Goal: Transaction & Acquisition: Book appointment/travel/reservation

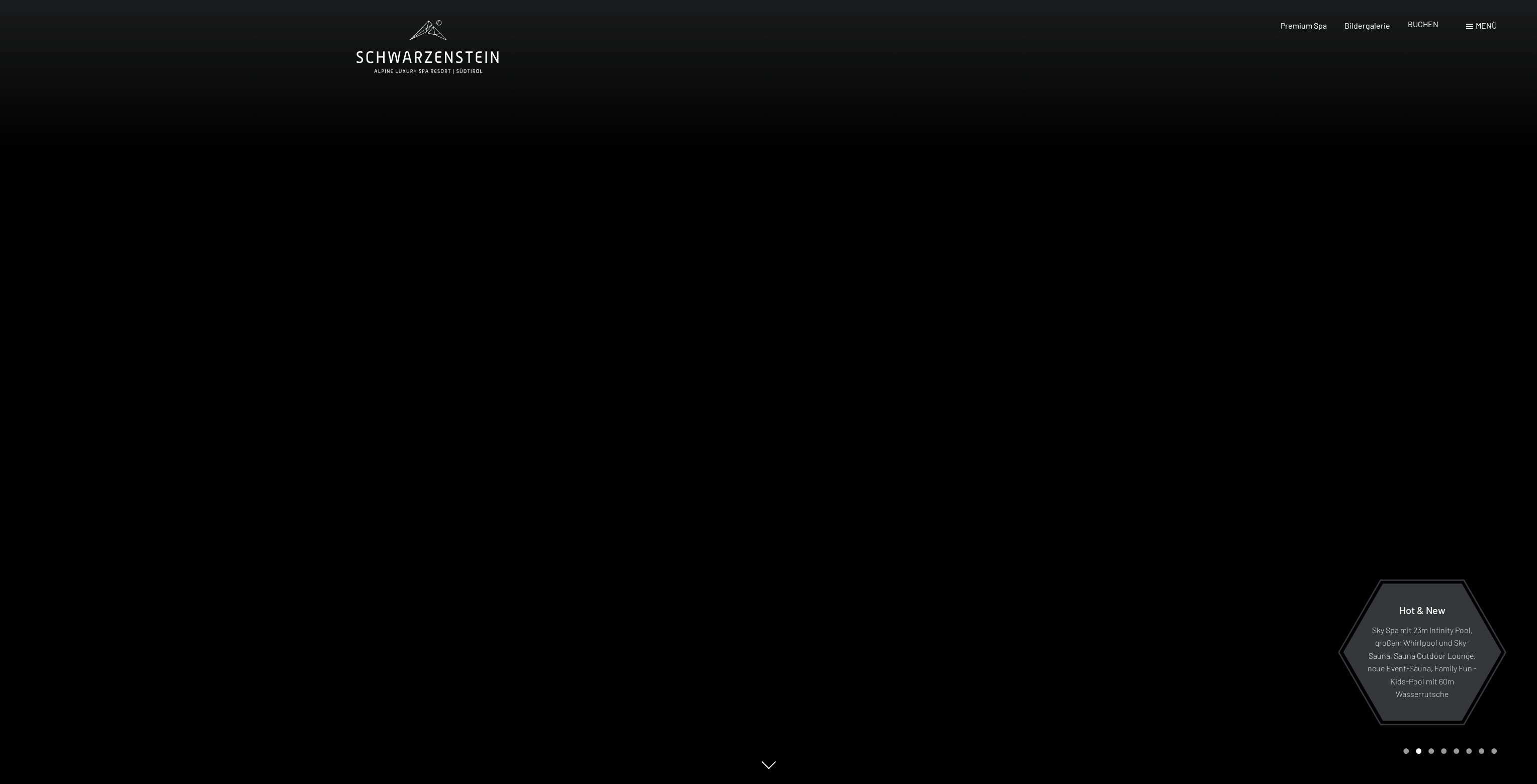
click at [1420, 27] on span "BUCHEN" at bounding box center [1422, 24] width 30 height 10
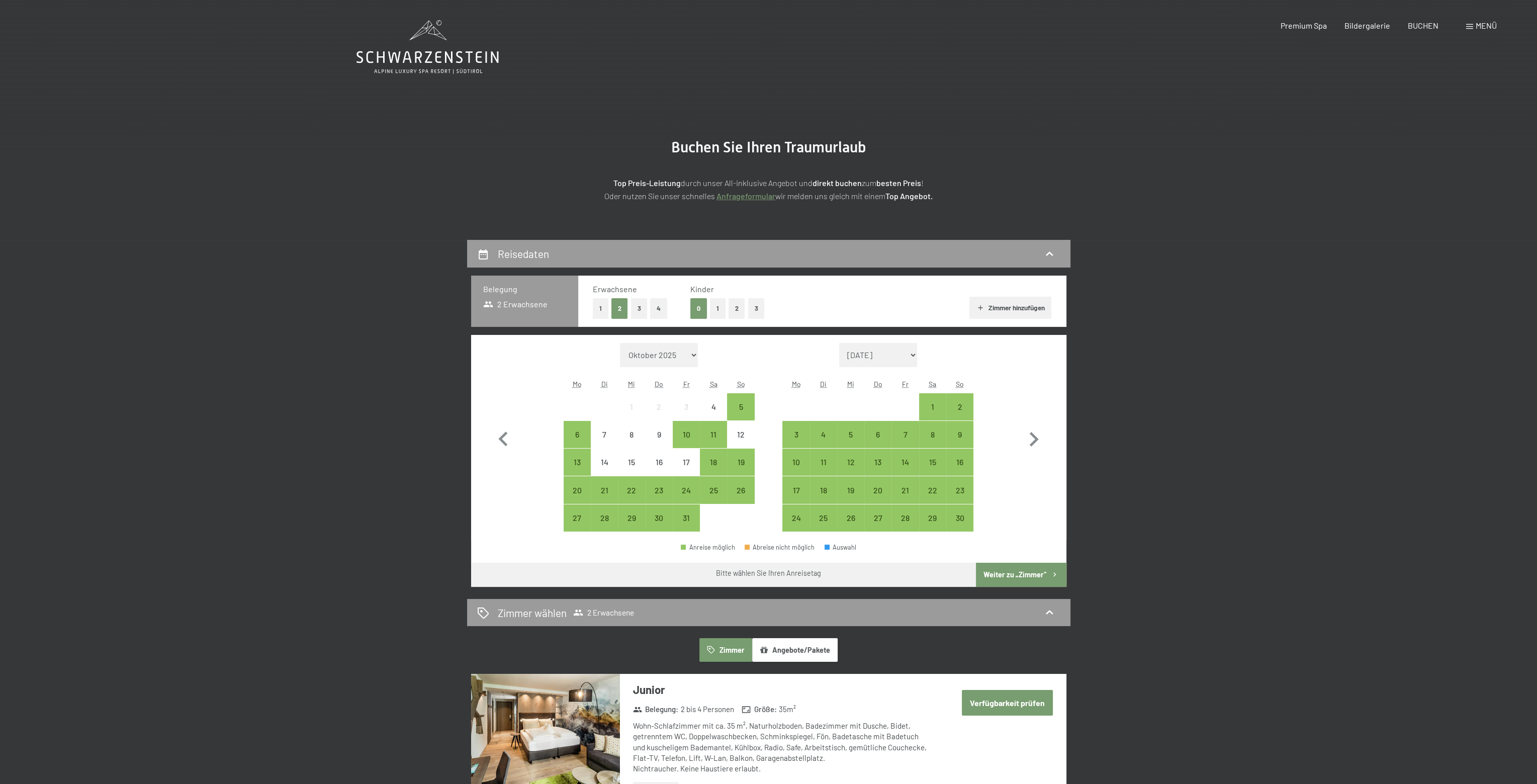
click at [690, 360] on select "Oktober 2025 [DATE] Dezember 2025 Januar 2026 Februar 2026 März 2026 [DATE] Mai…" at bounding box center [659, 355] width 78 height 24
select select "[DATE]"
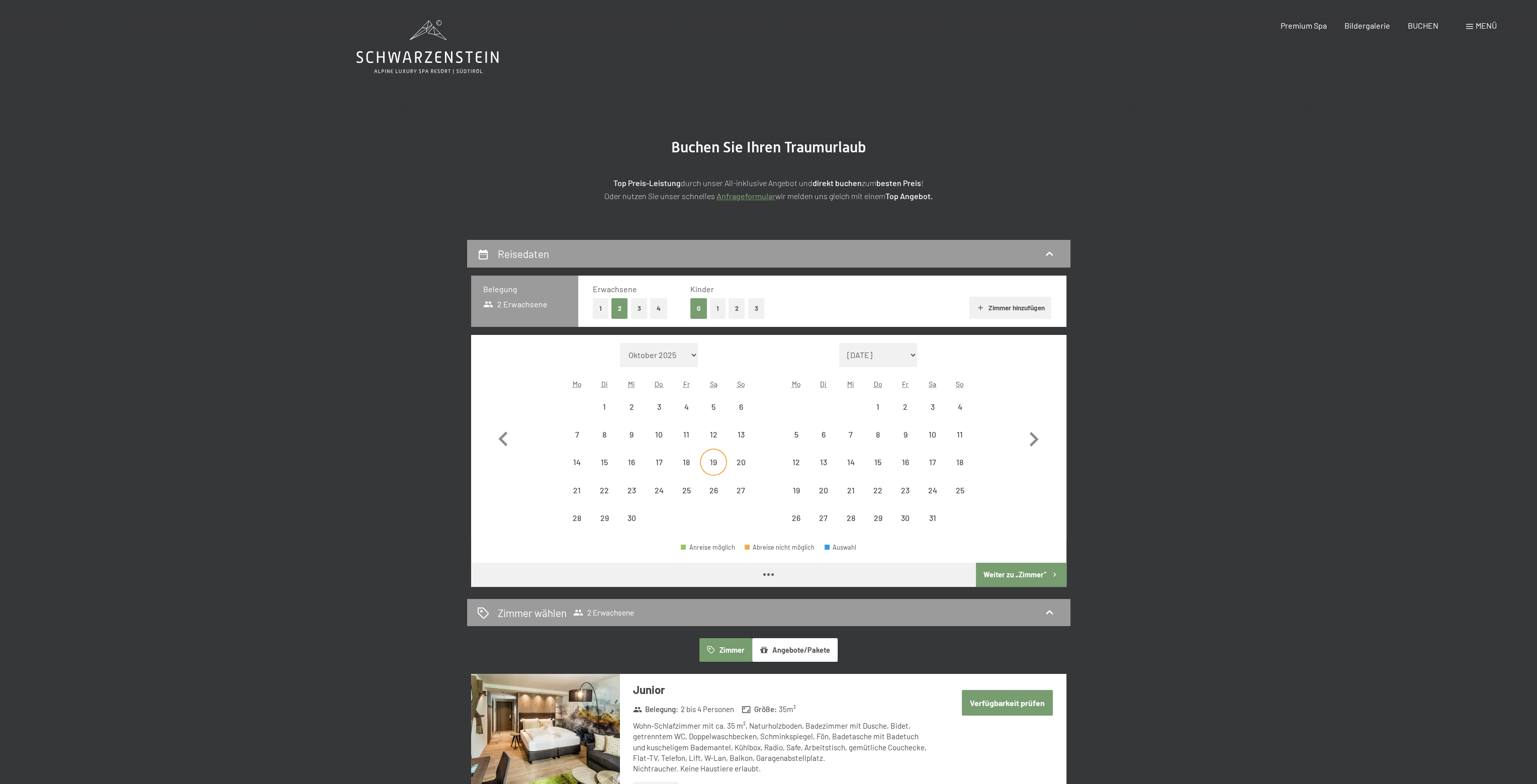
select select "[DATE]"
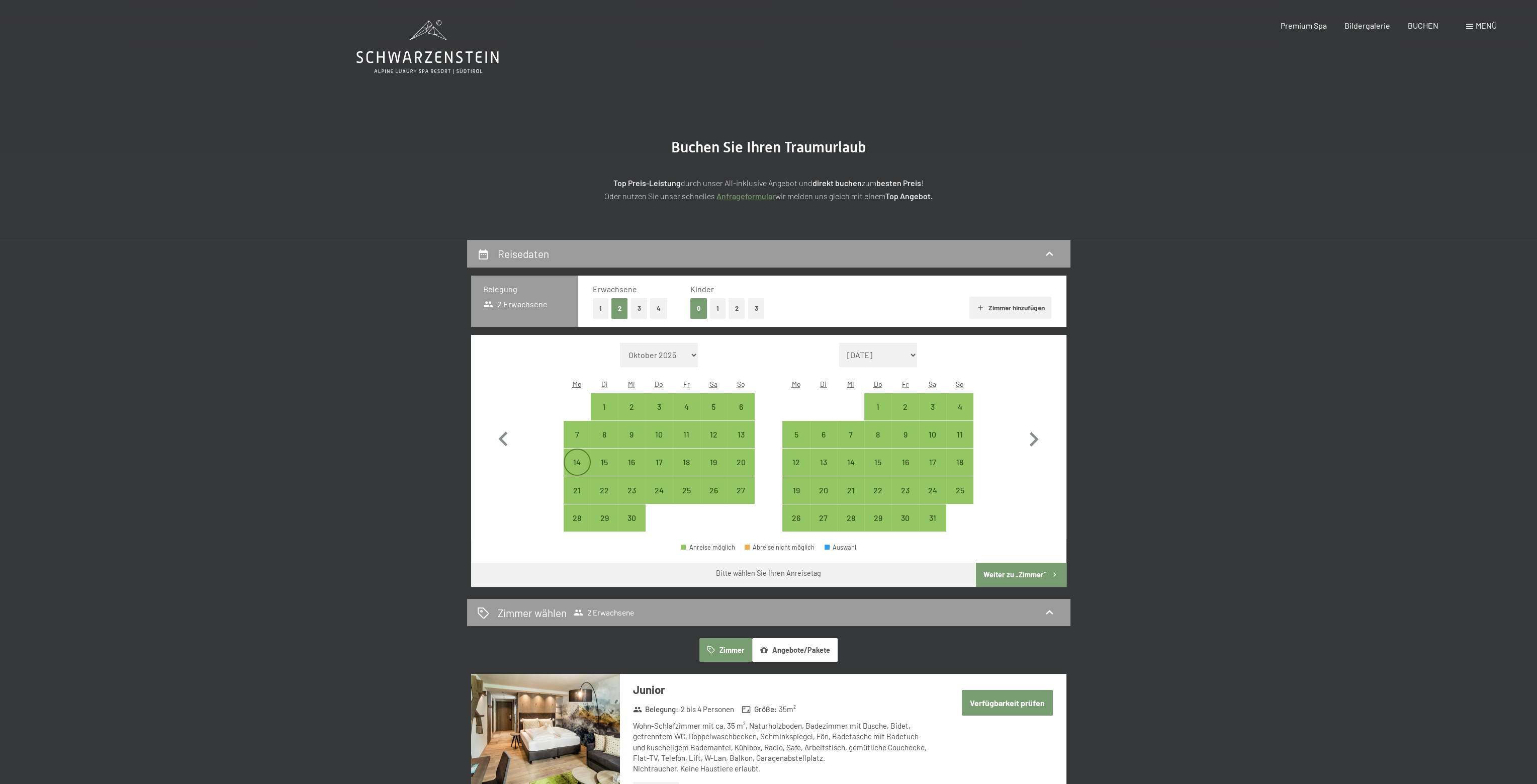
click at [579, 464] on div "14" at bounding box center [577, 471] width 25 height 25
select select "[DATE]"
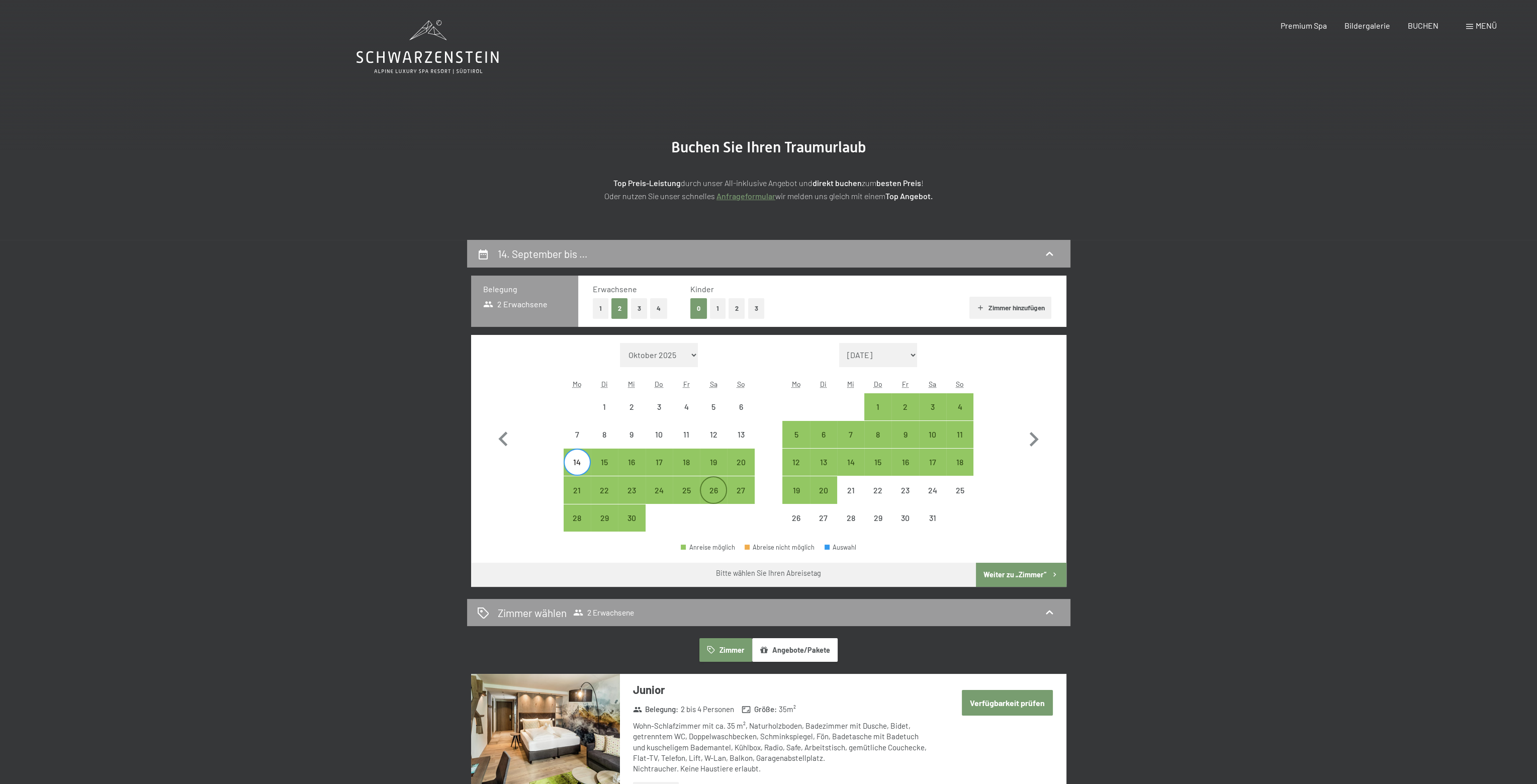
click at [714, 487] on div "26" at bounding box center [714, 499] width 25 height 25
select select "[DATE]"
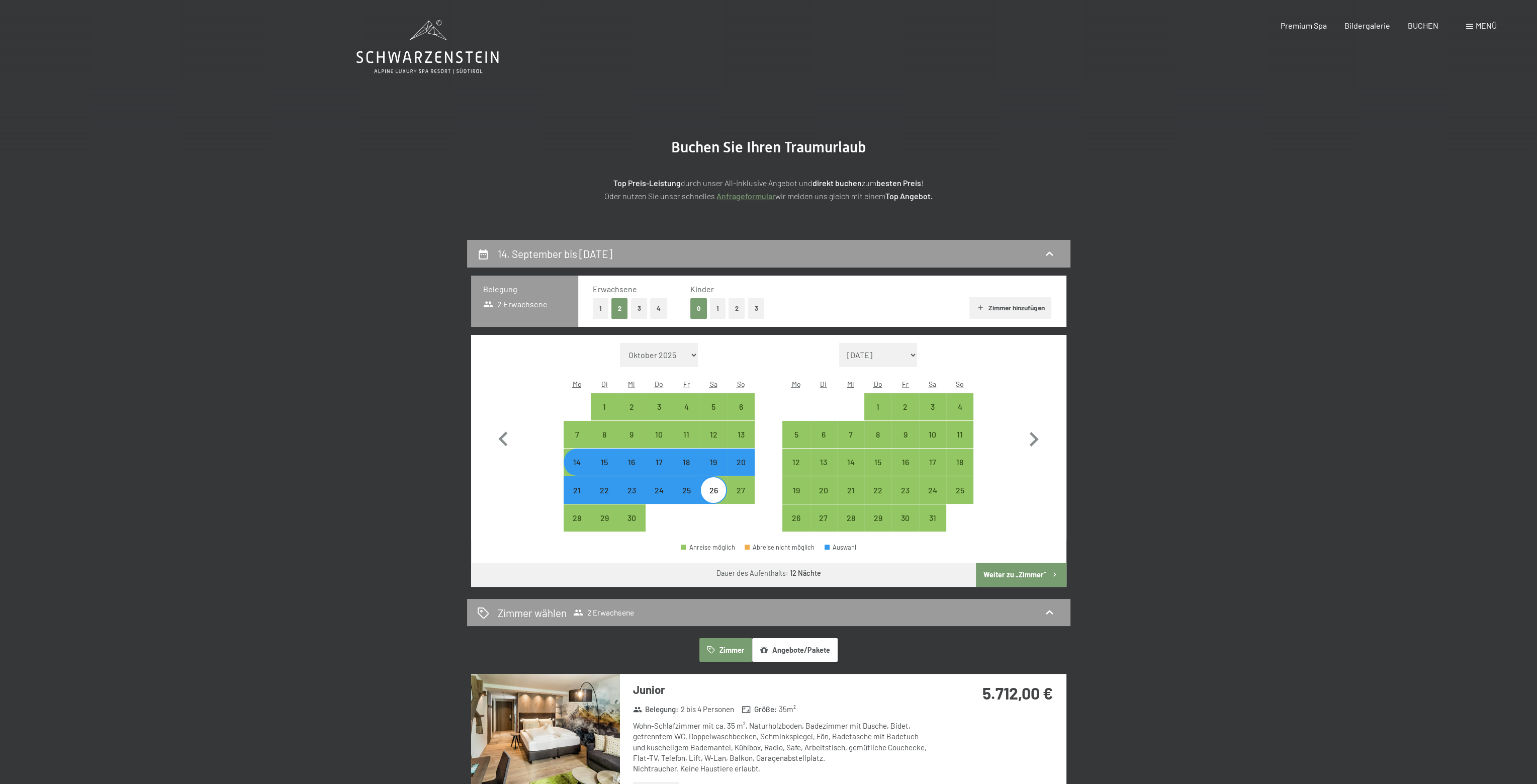
click at [1050, 574] on icon "button" at bounding box center [1054, 575] width 8 height 8
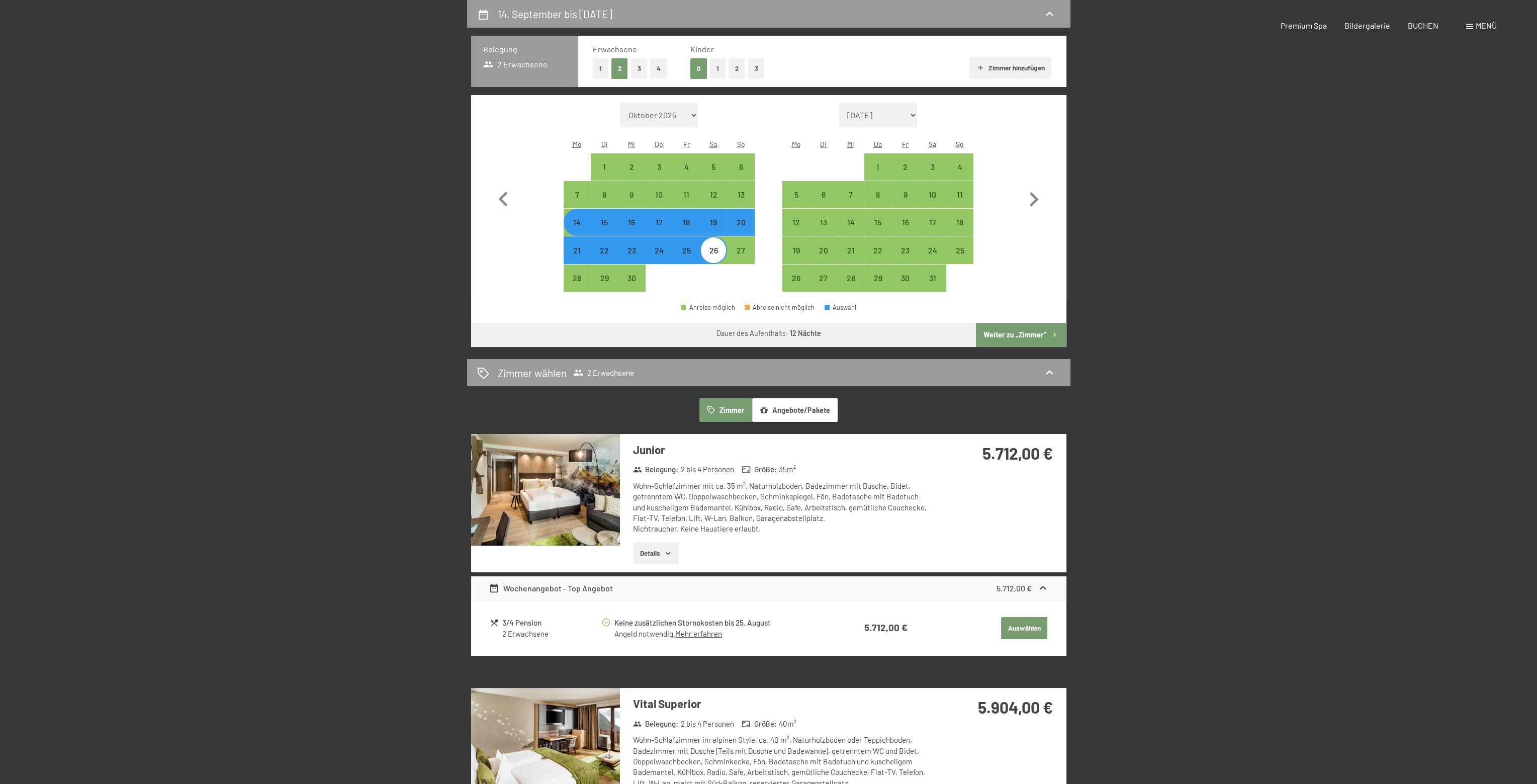
select select "[DATE]"
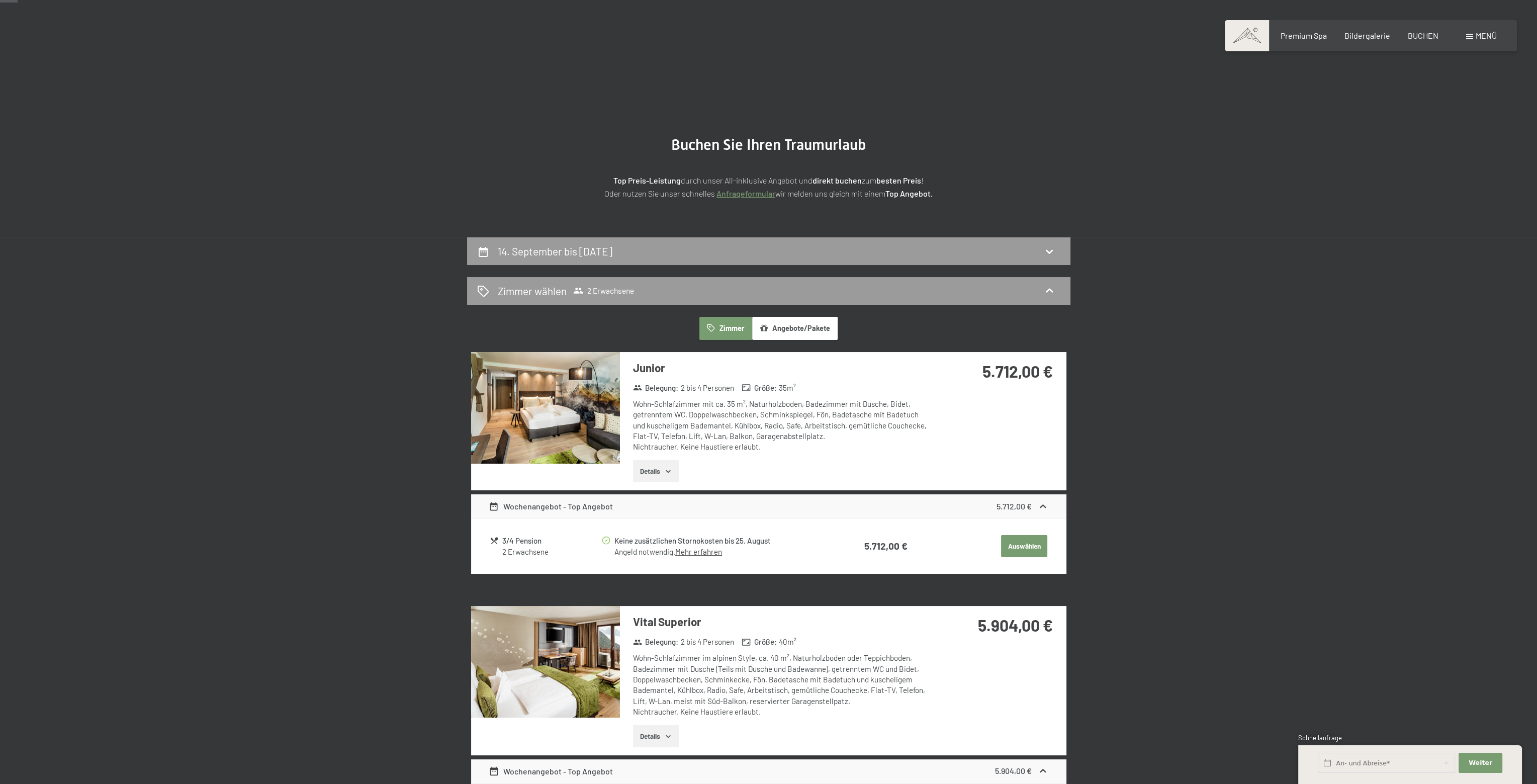
scroll to position [0, 0]
